Goal: Task Accomplishment & Management: Manage account settings

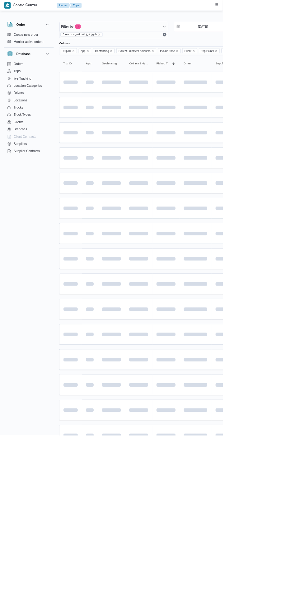
click at [289, 36] on input "24/8/2025" at bounding box center [273, 36] width 71 height 12
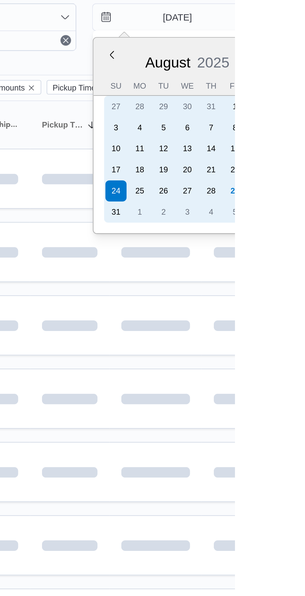
click at [303, 119] on div "29" at bounding box center [305, 118] width 10 height 10
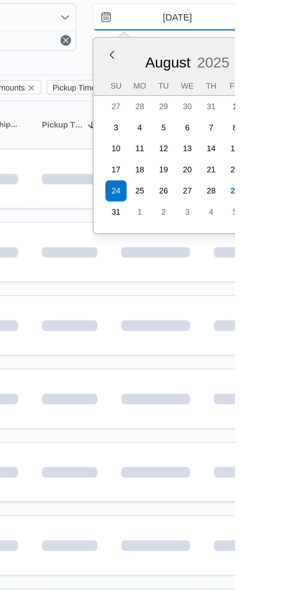
type input "29/8/2025"
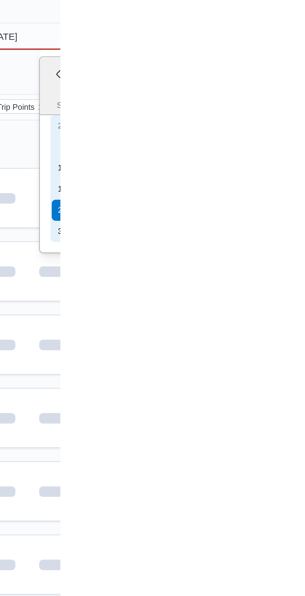
type input "29/8/2025"
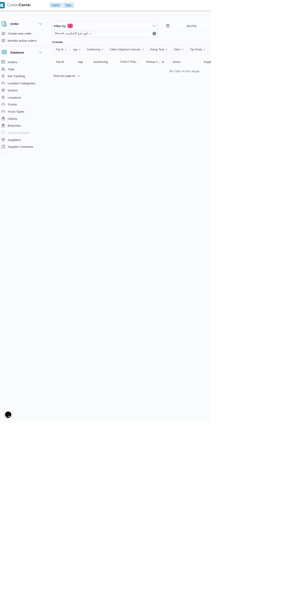
scroll to position [0, 10]
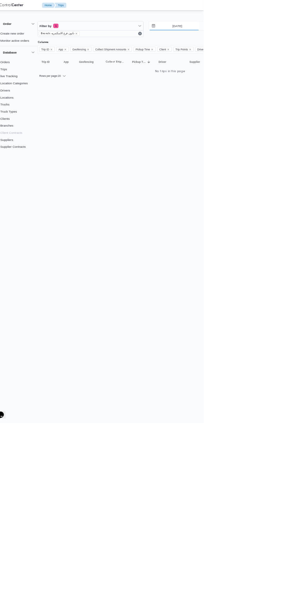
click at [257, 36] on input "29/8/2025" at bounding box center [263, 36] width 71 height 12
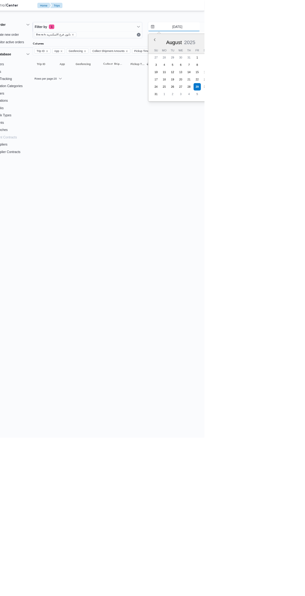
scroll to position [0, 10]
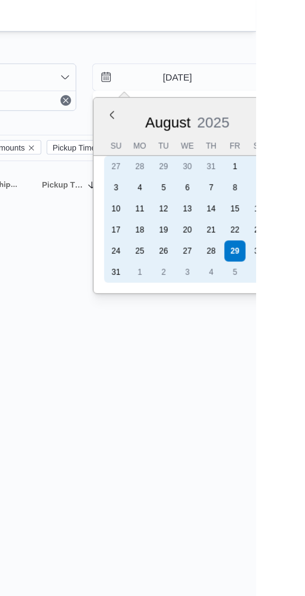
click at [284, 119] on div "28" at bounding box center [284, 118] width 10 height 10
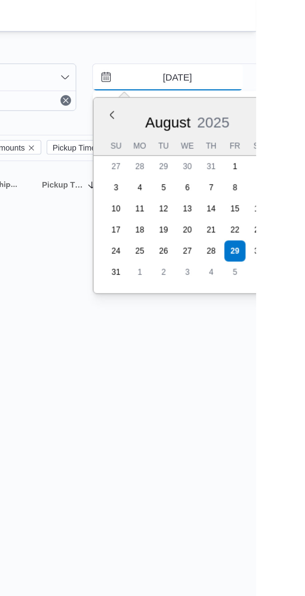
type input "[DATE]"
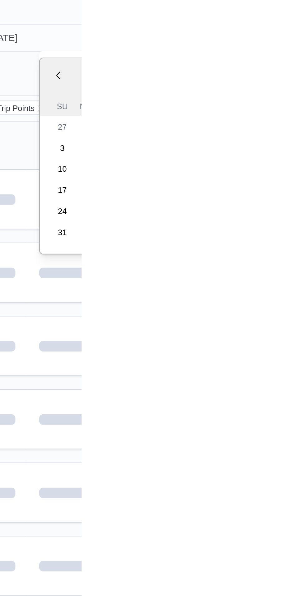
type input "[DATE]"
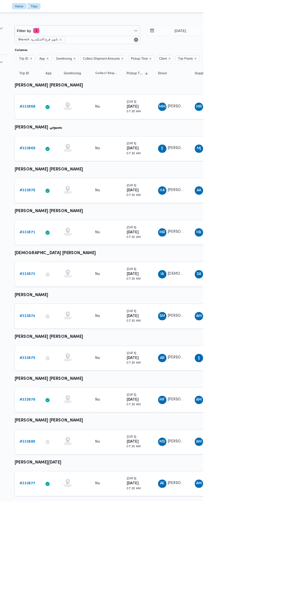
click at [92, 126] on b "# 333868" at bounding box center [96, 127] width 19 height 4
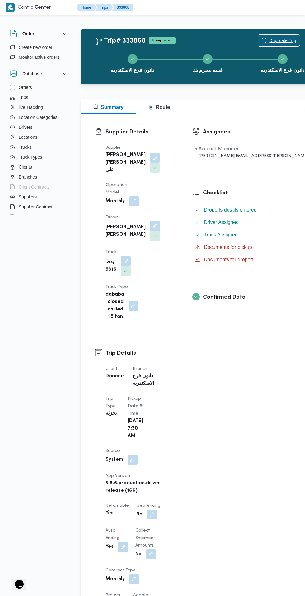
click at [269, 40] on span "Duplicate Trip" at bounding box center [282, 40] width 27 height 7
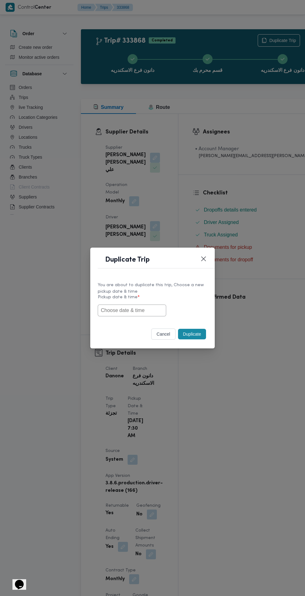
click at [152, 311] on input "text" at bounding box center [132, 311] width 68 height 12
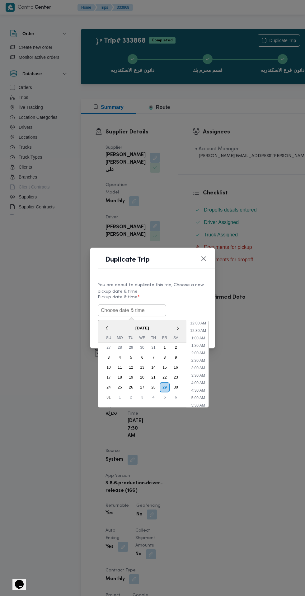
scroll to position [271, 0]
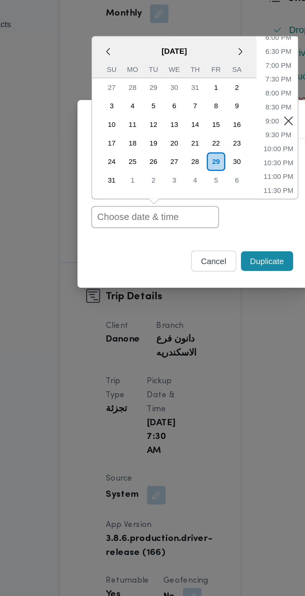
click at [176, 281] on div "30" at bounding box center [176, 281] width 10 height 10
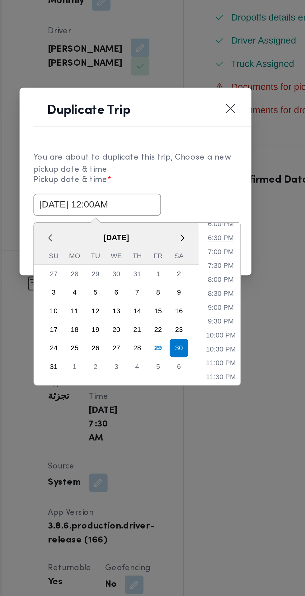
click at [202, 331] on li "6:30 PM" at bounding box center [198, 328] width 19 height 6
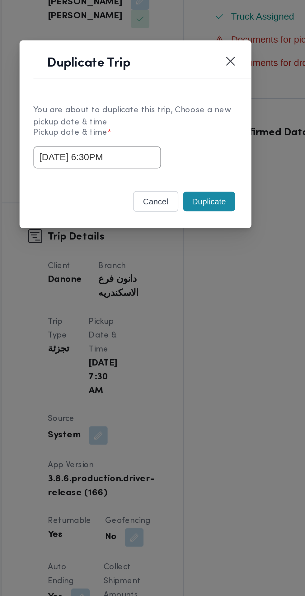
click at [153, 308] on input "30/08/2025 6:30PM" at bounding box center [132, 311] width 68 height 12
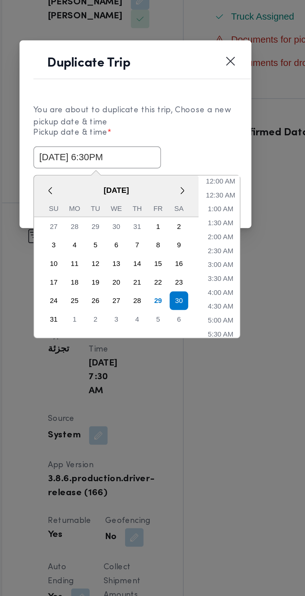
scroll to position [236, 0]
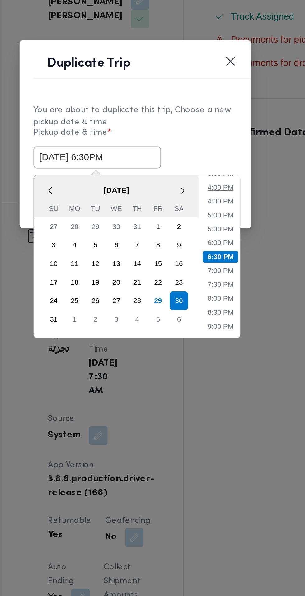
click at [201, 324] on li "4:00 PM" at bounding box center [198, 326] width 19 height 6
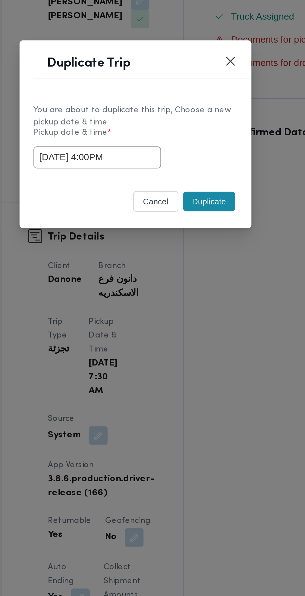
click at [153, 310] on input "30/08/2025 4:00PM" at bounding box center [132, 311] width 68 height 12
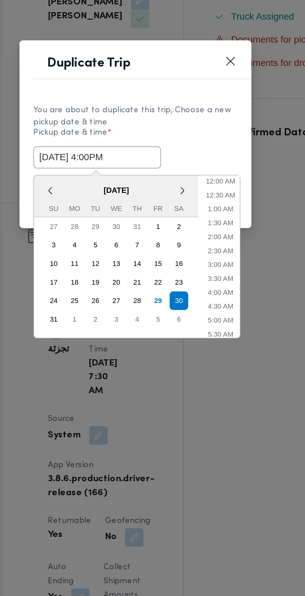
scroll to position [199, 0]
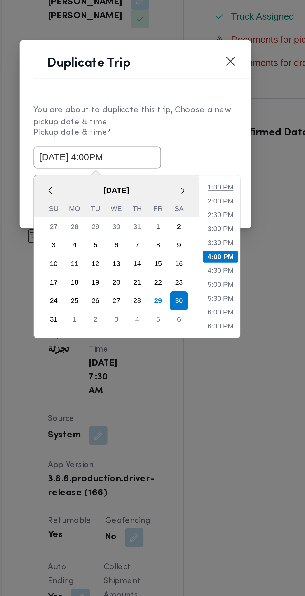
click at [202, 326] on li "1:30 PM" at bounding box center [198, 326] width 19 height 6
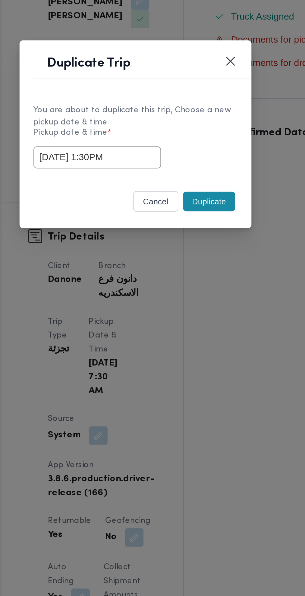
click at [153, 310] on input "30/08/2025 1:30PM" at bounding box center [132, 311] width 68 height 12
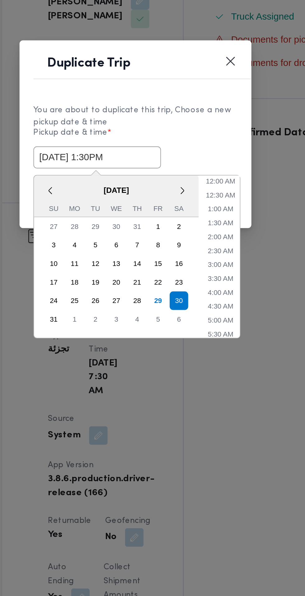
scroll to position [161, 0]
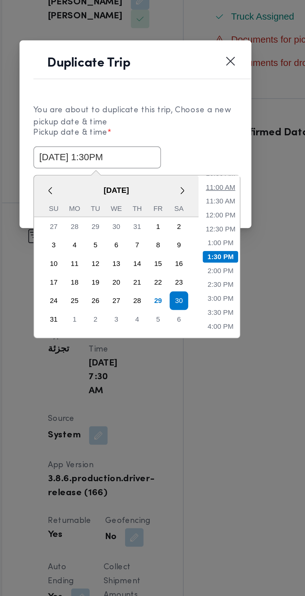
click at [202, 324] on li "11:00 AM" at bounding box center [198, 326] width 21 height 6
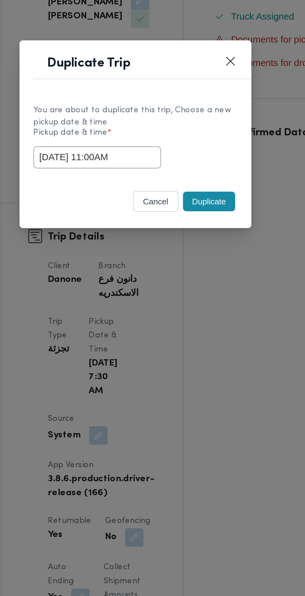
click at [150, 313] on input "30/08/2025 11:00AM" at bounding box center [132, 311] width 68 height 12
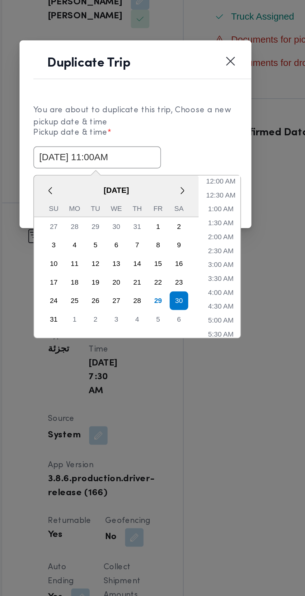
scroll to position [124, 0]
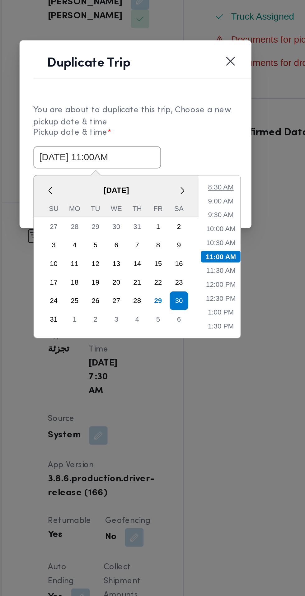
click at [200, 323] on li "8:30 AM" at bounding box center [198, 326] width 19 height 6
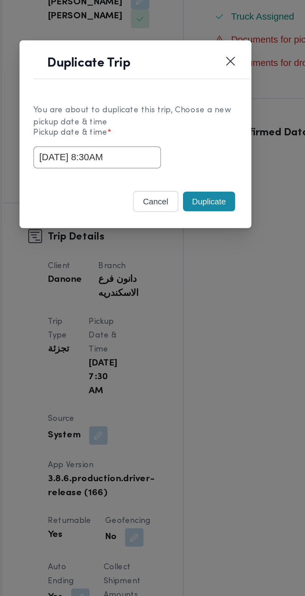
click at [153, 309] on input "30/08/2025 8:30AM" at bounding box center [132, 311] width 68 height 12
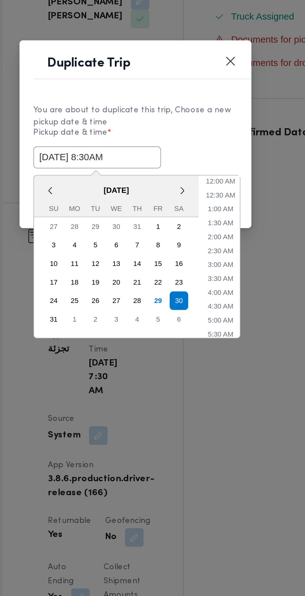
scroll to position [87, 0]
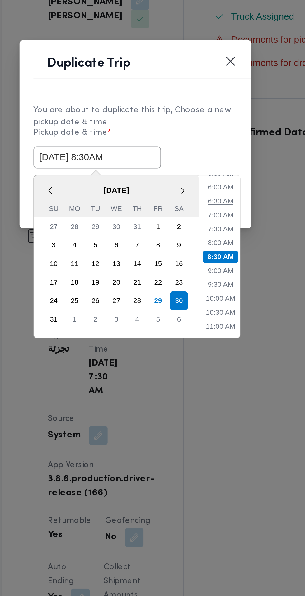
click at [200, 333] on li "6:30 AM" at bounding box center [198, 334] width 19 height 6
type input "30/08/2025 6:30AM"
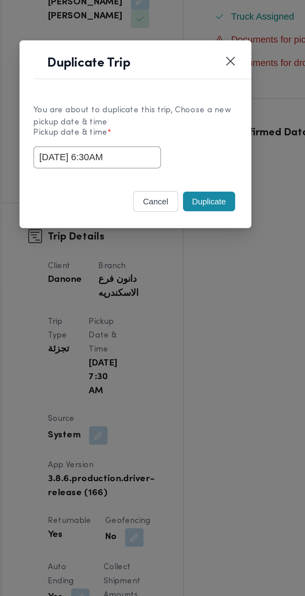
click at [195, 295] on label "Pickup date & time *" at bounding box center [153, 300] width 110 height 10
click at [196, 335] on button "Duplicate" at bounding box center [192, 334] width 28 height 11
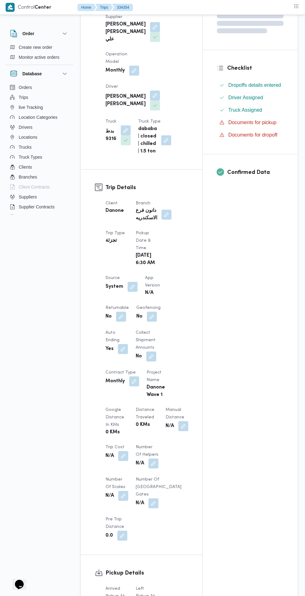
scroll to position [131, 0]
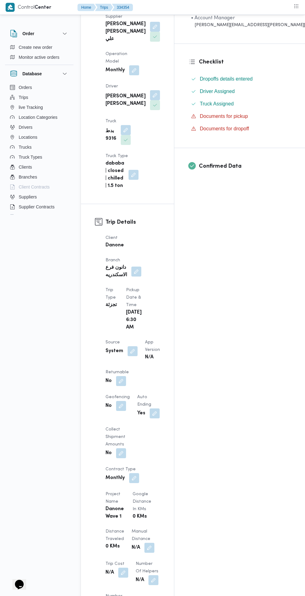
click at [121, 370] on span "Returnable" at bounding box center [117, 372] width 23 height 4
click at [121, 376] on button "button" at bounding box center [121, 381] width 10 height 10
click at [111, 348] on label "Is the trip will return to pickup after finish?" at bounding box center [104, 349] width 96 height 7
checkbox input "true"
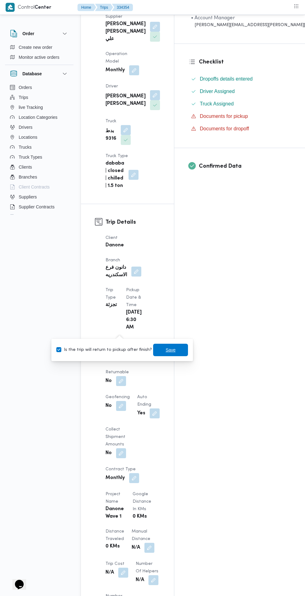
click at [166, 350] on span "Save" at bounding box center [171, 349] width 10 height 7
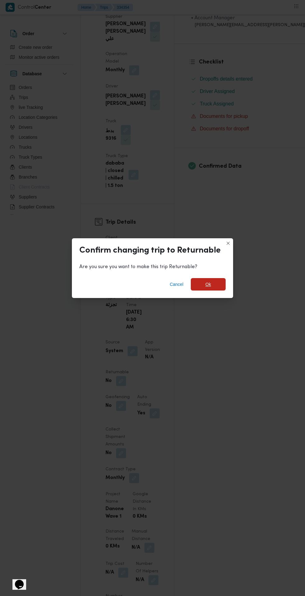
click at [208, 288] on span "Ok" at bounding box center [208, 284] width 6 height 7
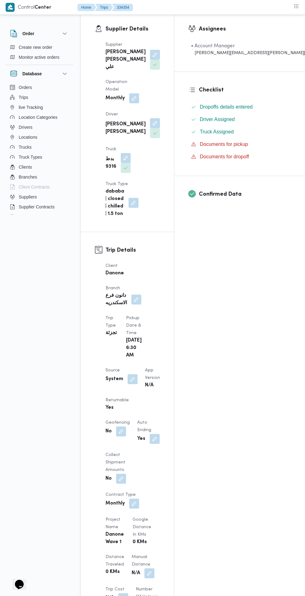
scroll to position [0, 0]
